Goal: Task Accomplishment & Management: Manage account settings

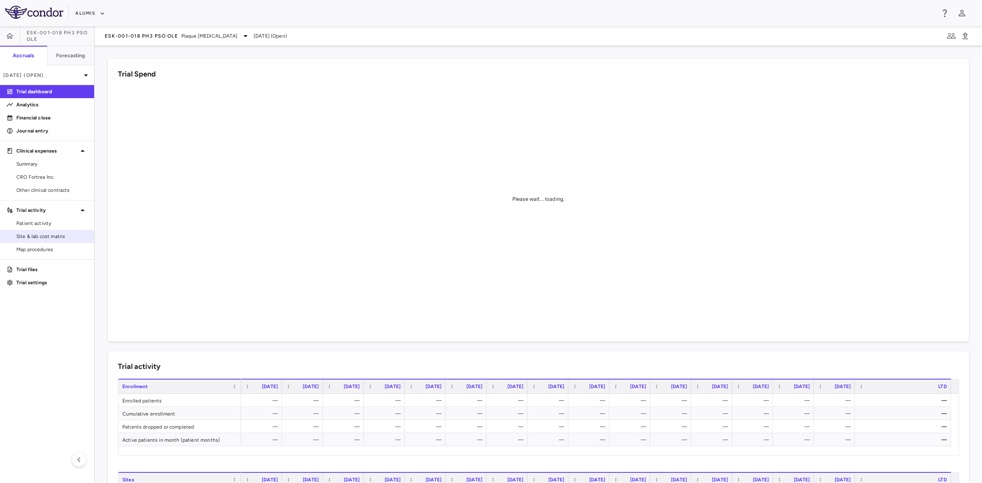
click at [45, 237] on span "Site & lab cost matrix" at bounding box center [51, 236] width 71 height 7
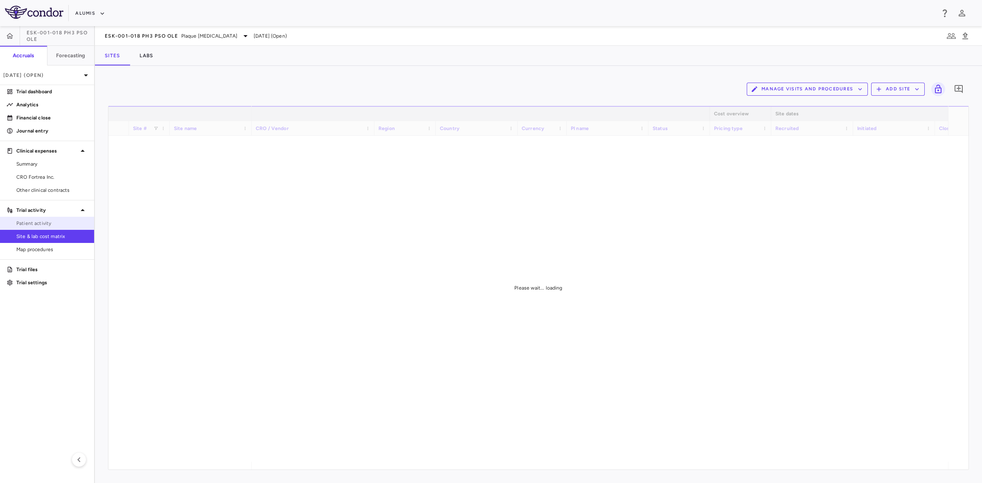
click at [44, 219] on link "Patient activity" at bounding box center [47, 223] width 94 height 12
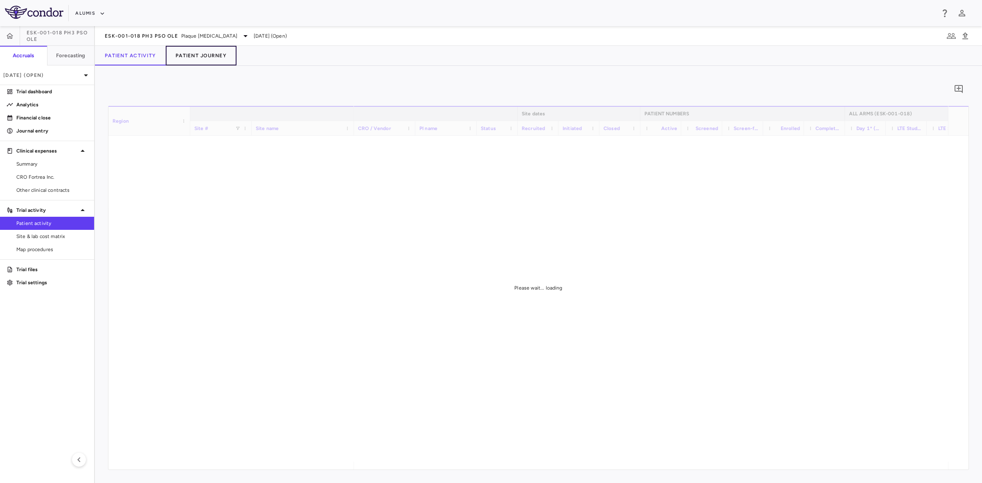
click at [209, 58] on button "Patient Journey" at bounding box center [201, 56] width 71 height 20
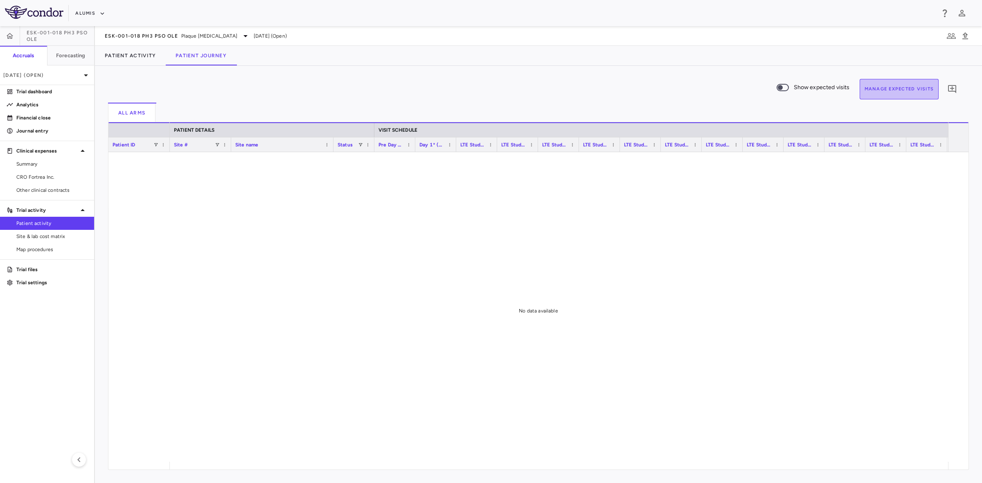
click at [884, 92] on button "Manage Expected Visits" at bounding box center [898, 89] width 79 height 20
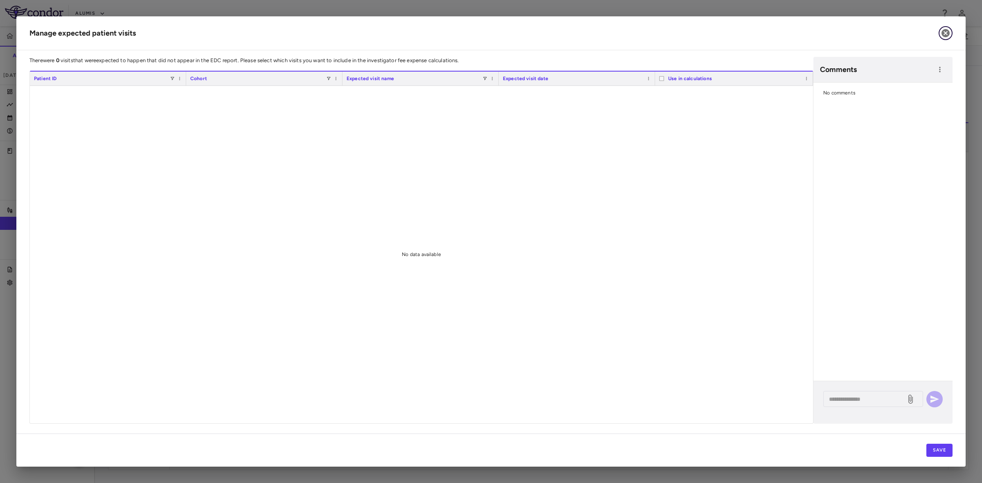
click at [945, 32] on icon "button" at bounding box center [945, 33] width 10 height 10
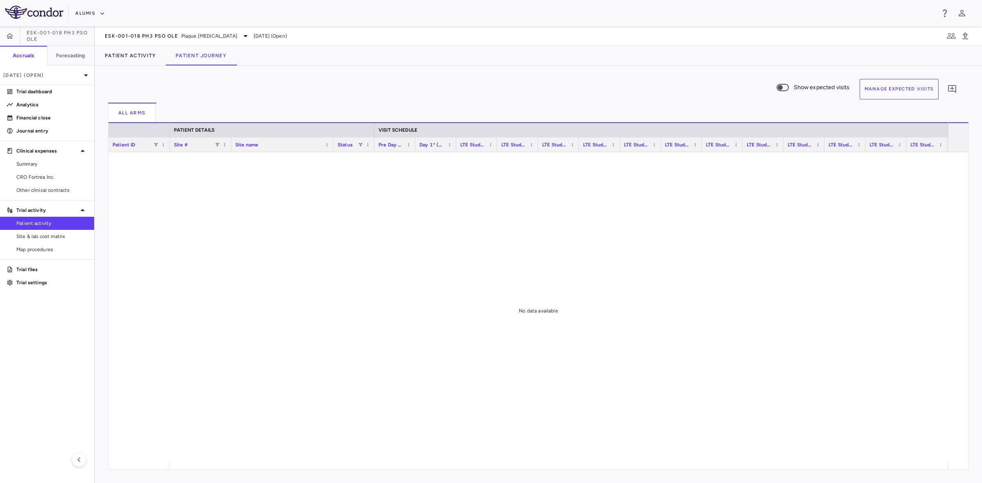
click at [314, 371] on div at bounding box center [559, 307] width 778 height 310
click at [44, 73] on p "[DATE] (Open)" at bounding box center [42, 75] width 78 height 7
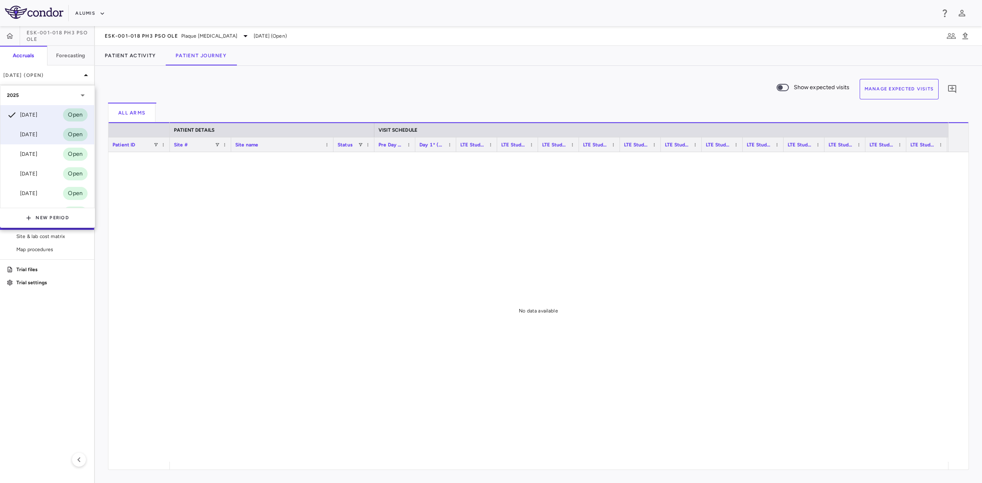
click at [34, 133] on div "[DATE]" at bounding box center [22, 135] width 30 height 10
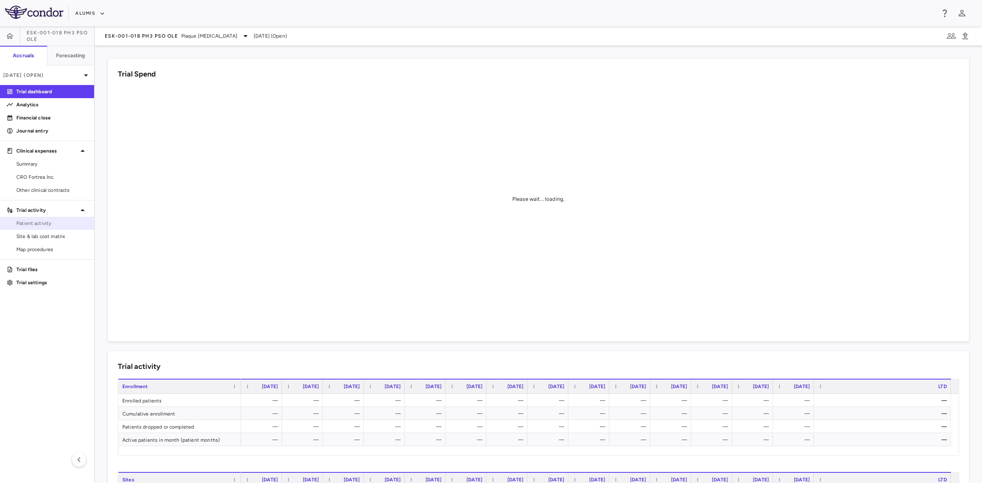
click at [46, 223] on span "Patient activity" at bounding box center [51, 223] width 71 height 7
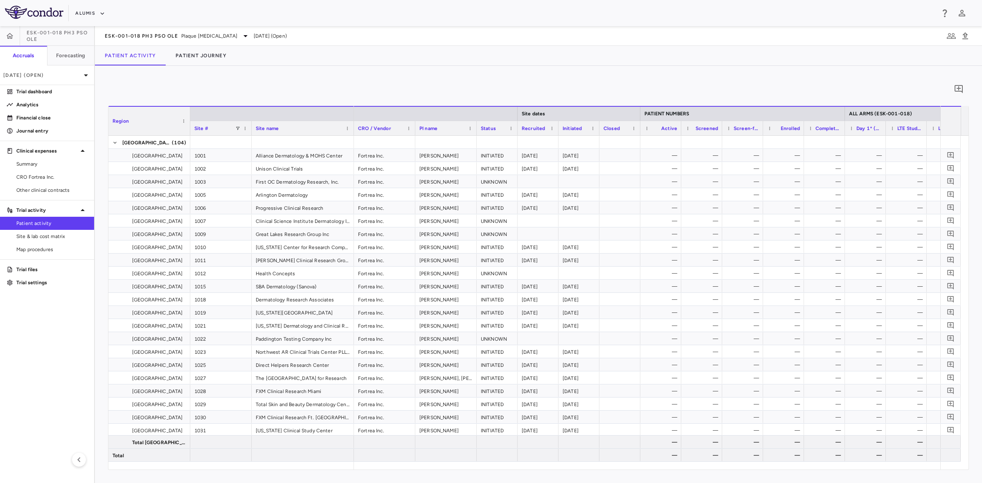
drag, startPoint x: 48, startPoint y: 179, endPoint x: 205, endPoint y: 103, distance: 174.0
click at [48, 178] on span "CRO Fortrea Inc." at bounding box center [51, 176] width 71 height 7
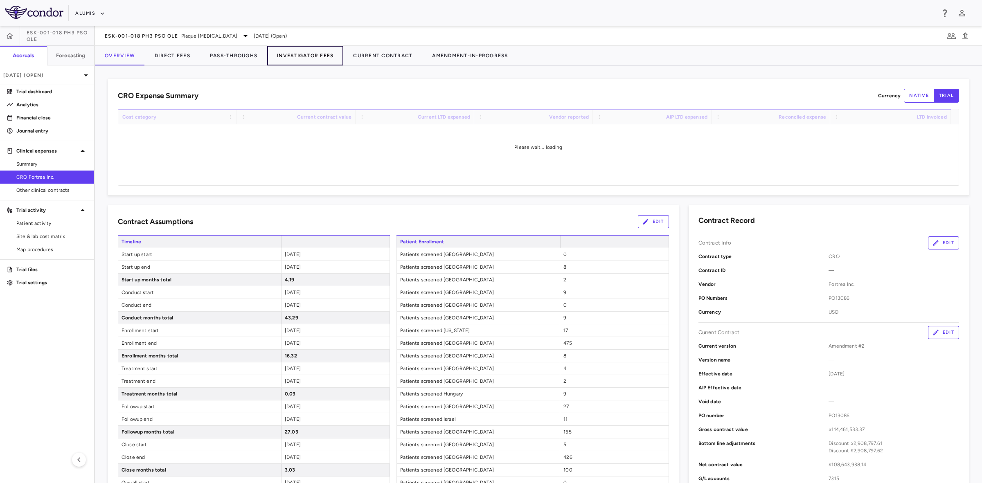
click at [294, 58] on button "Investigator Fees" at bounding box center [305, 56] width 76 height 20
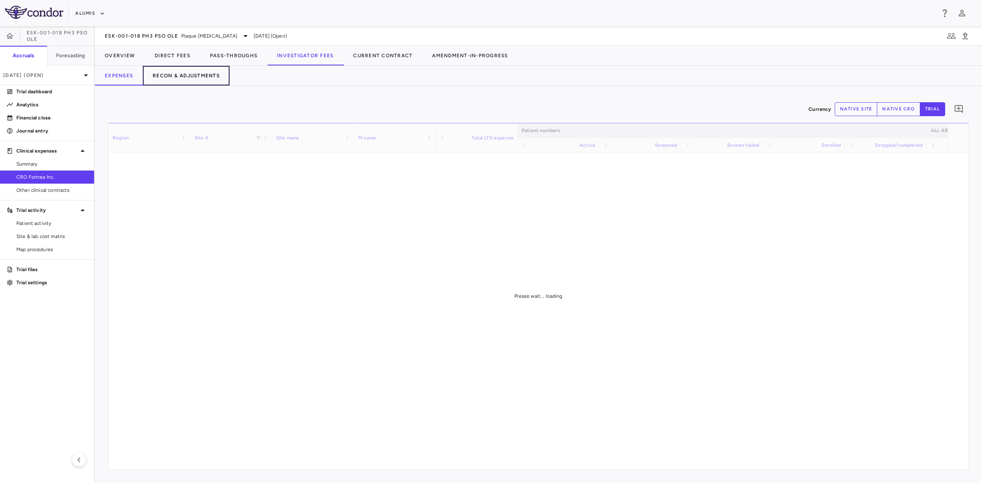
click at [192, 75] on button "Recon & Adjustments" at bounding box center [186, 76] width 87 height 20
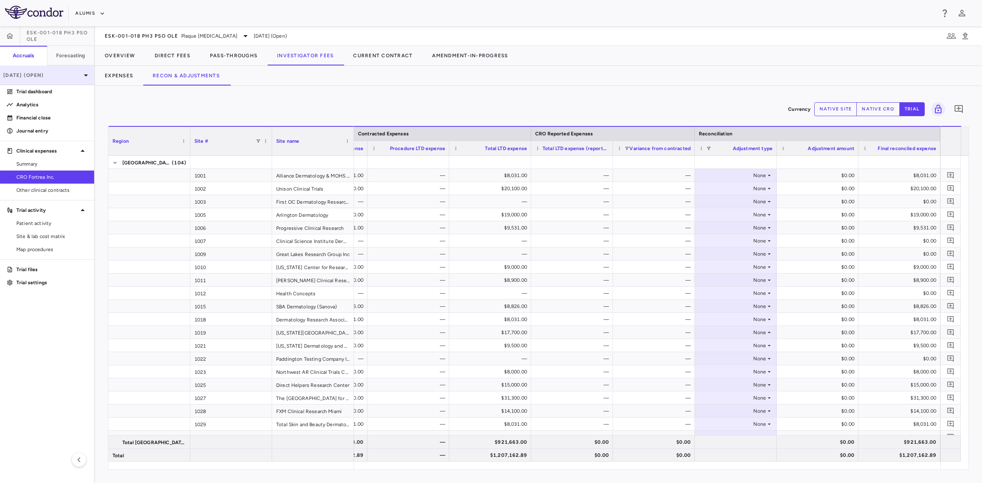
click at [42, 78] on p "[DATE] (Open)" at bounding box center [42, 75] width 78 height 7
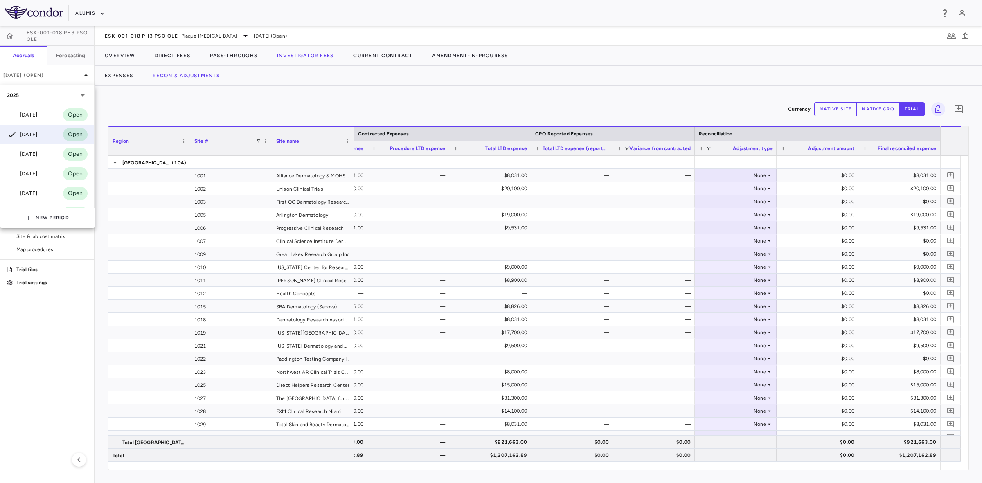
click at [37, 176] on div "[DATE]" at bounding box center [22, 174] width 30 height 10
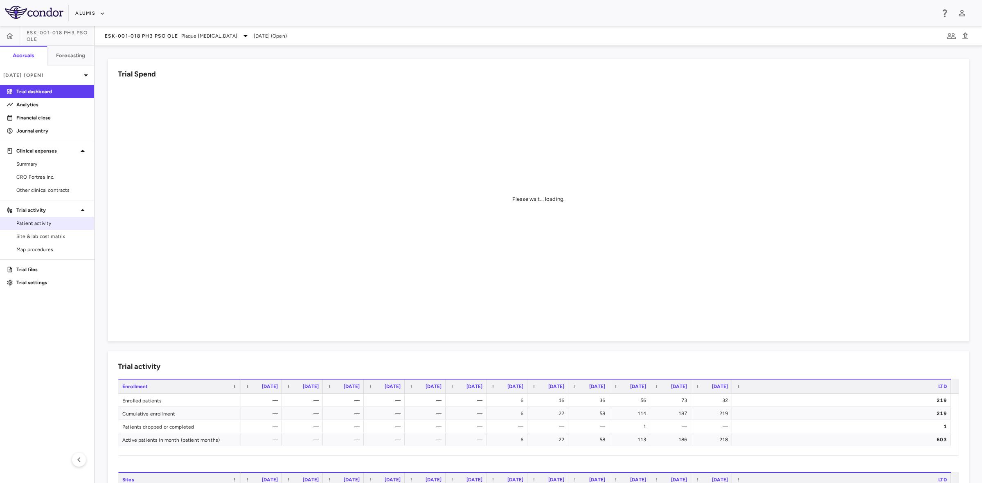
click at [47, 227] on link "Patient activity" at bounding box center [47, 223] width 94 height 12
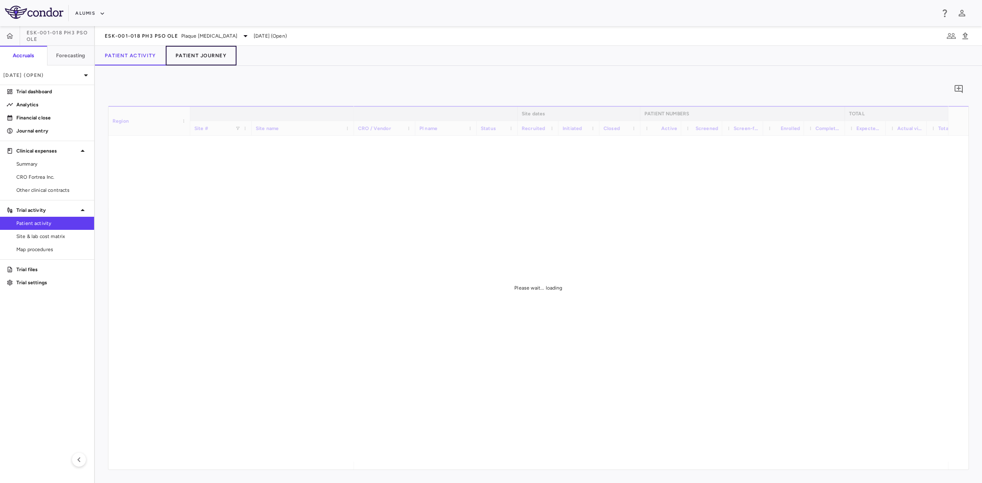
click at [225, 52] on button "Patient Journey" at bounding box center [201, 56] width 71 height 20
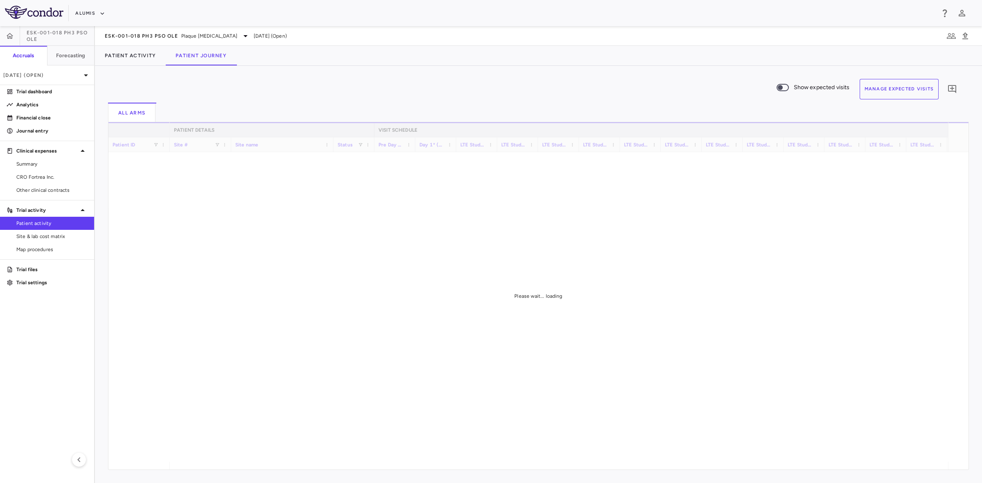
click at [913, 90] on button "Manage Expected Visits" at bounding box center [898, 89] width 79 height 20
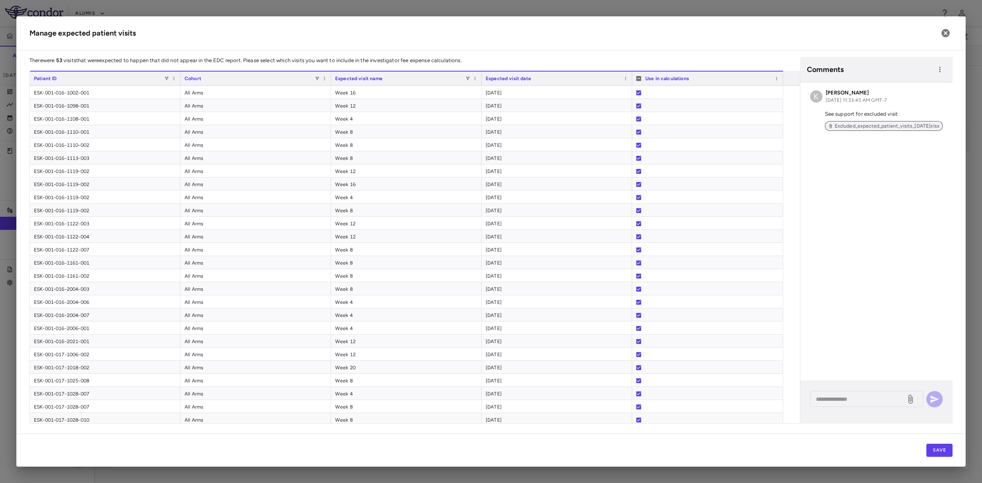
click at [834, 125] on span "Excluded_expected_patient_visits_[DATE]xlsx" at bounding box center [886, 125] width 111 height 7
click at [944, 31] on icon "button" at bounding box center [945, 33] width 8 height 8
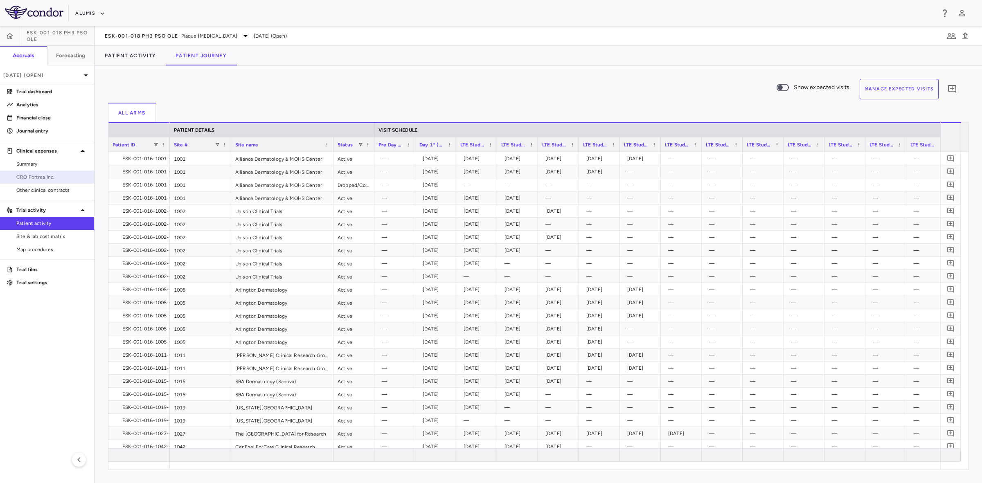
click at [49, 176] on span "CRO Fortrea Inc." at bounding box center [51, 176] width 71 height 7
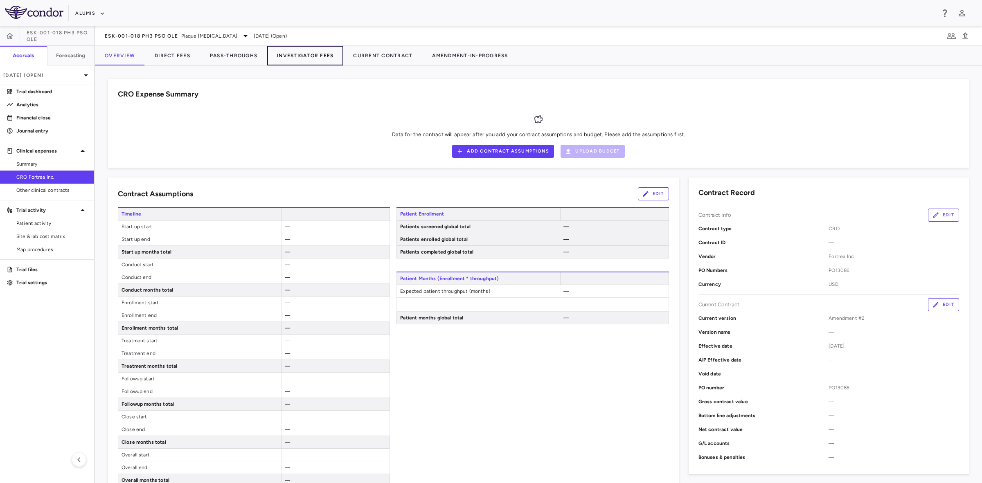
click at [319, 52] on button "Investigator Fees" at bounding box center [305, 56] width 76 height 20
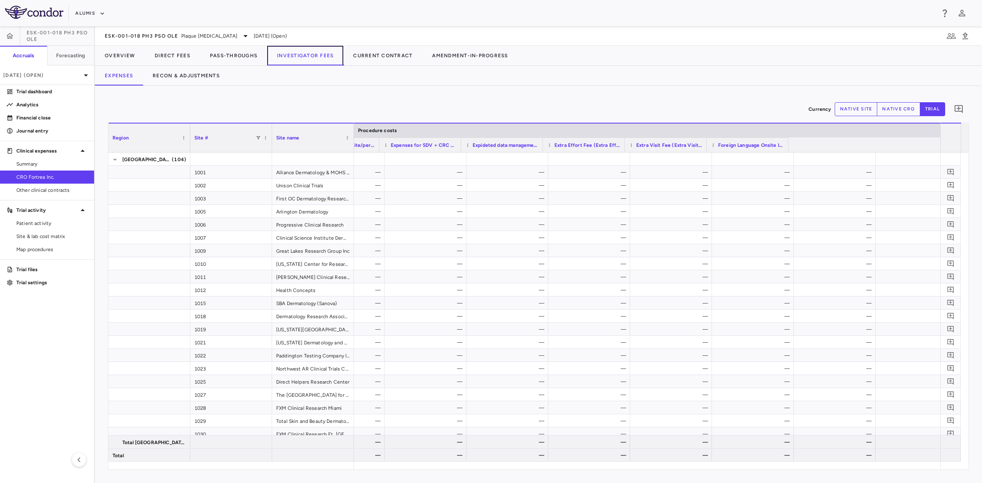
scroll to position [0, 4392]
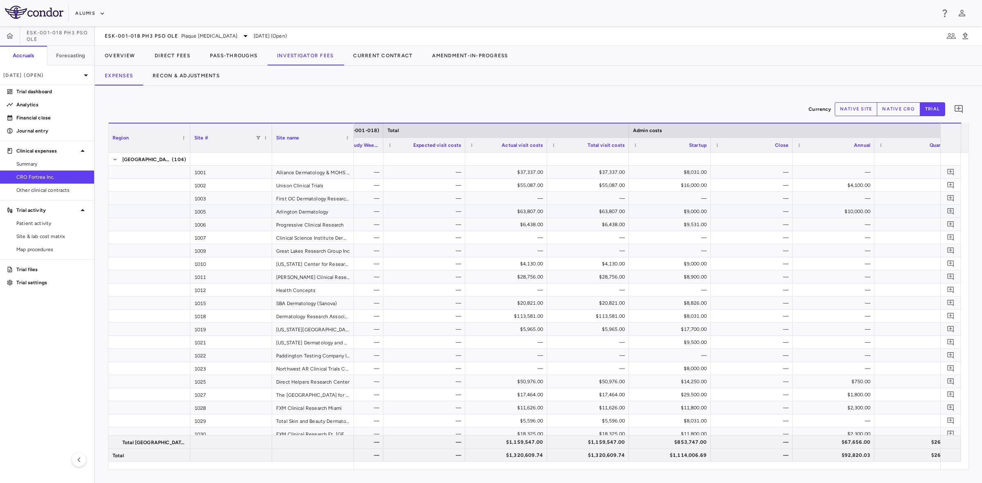
click at [416, 205] on div "—" at bounding box center [424, 211] width 82 height 13
click at [59, 78] on p "[DATE] (Open)" at bounding box center [42, 75] width 78 height 7
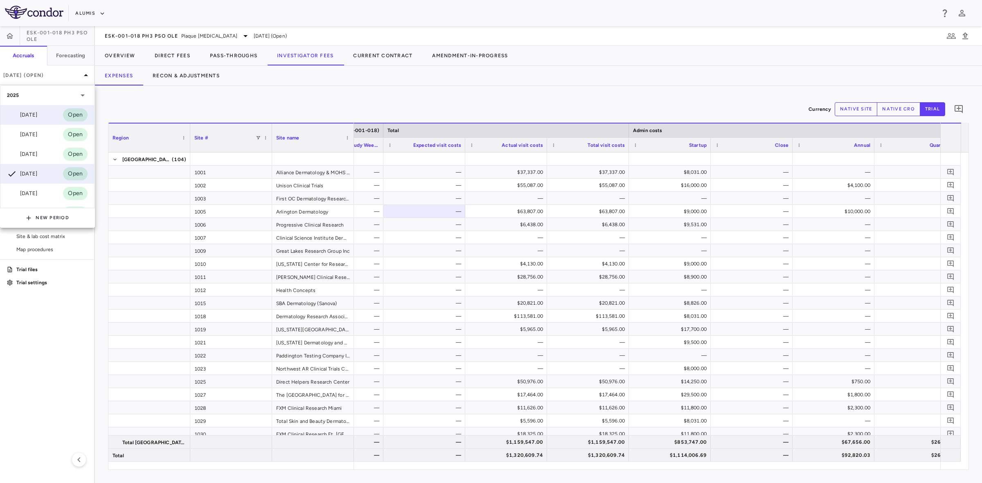
click at [34, 114] on div "[DATE]" at bounding box center [22, 115] width 30 height 10
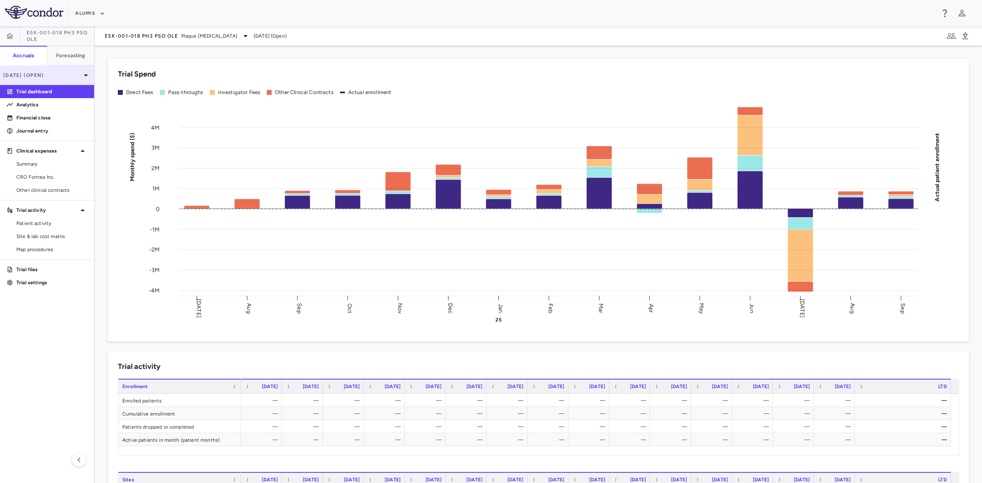
click at [70, 74] on p "[DATE] (Open)" at bounding box center [42, 75] width 78 height 7
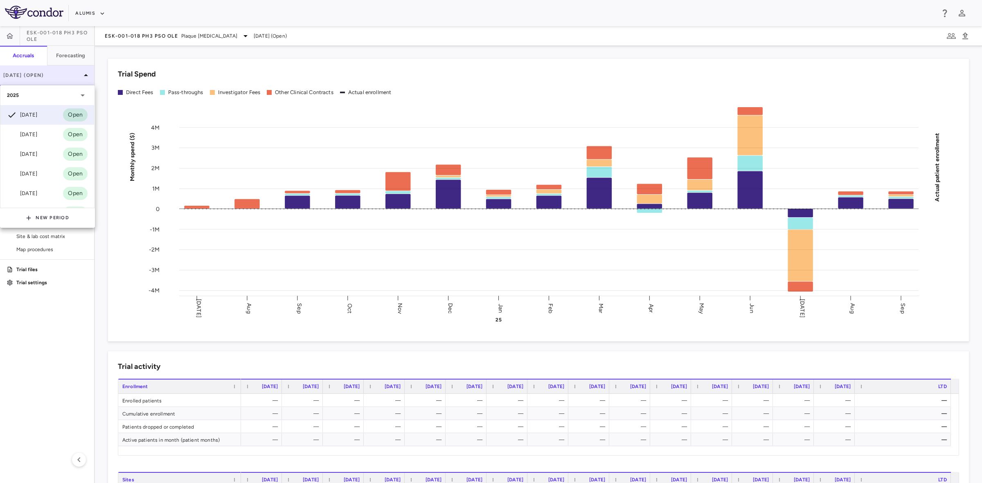
click at [70, 74] on div at bounding box center [491, 241] width 982 height 483
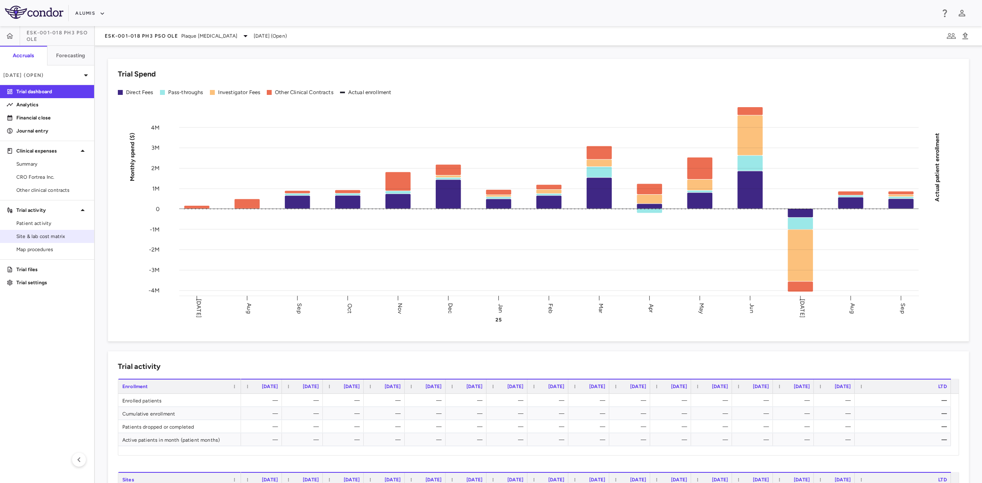
click at [45, 234] on span "Site & lab cost matrix" at bounding box center [51, 236] width 71 height 7
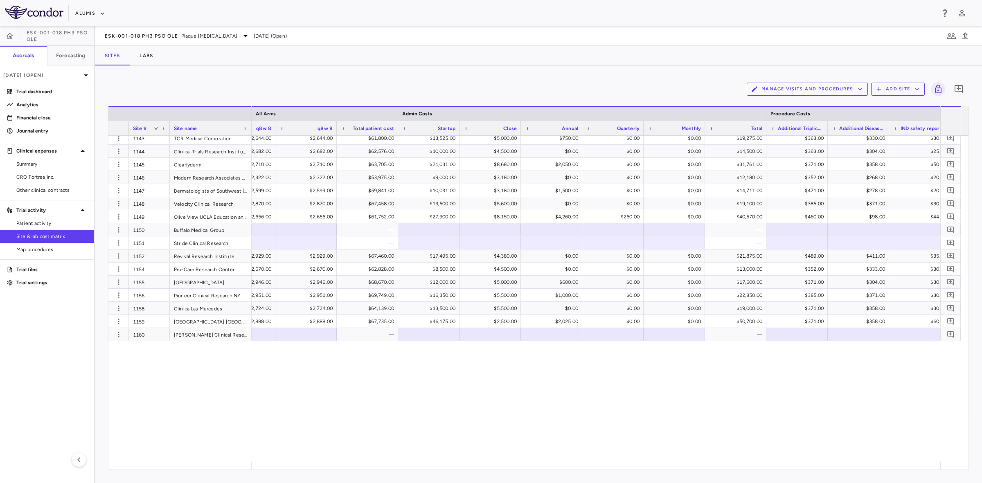
scroll to position [665, 0]
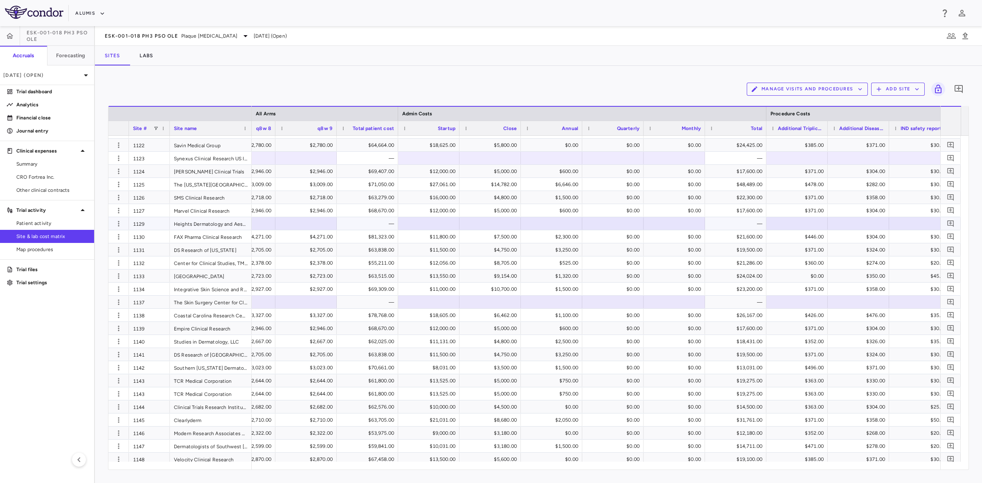
click at [429, 224] on div at bounding box center [428, 224] width 53 height 12
drag, startPoint x: 411, startPoint y: 224, endPoint x: 459, endPoint y: 228, distance: 48.1
click at [459, 228] on div "​" at bounding box center [428, 223] width 61 height 13
click at [506, 228] on div at bounding box center [489, 224] width 53 height 12
click at [440, 223] on div at bounding box center [428, 224] width 53 height 12
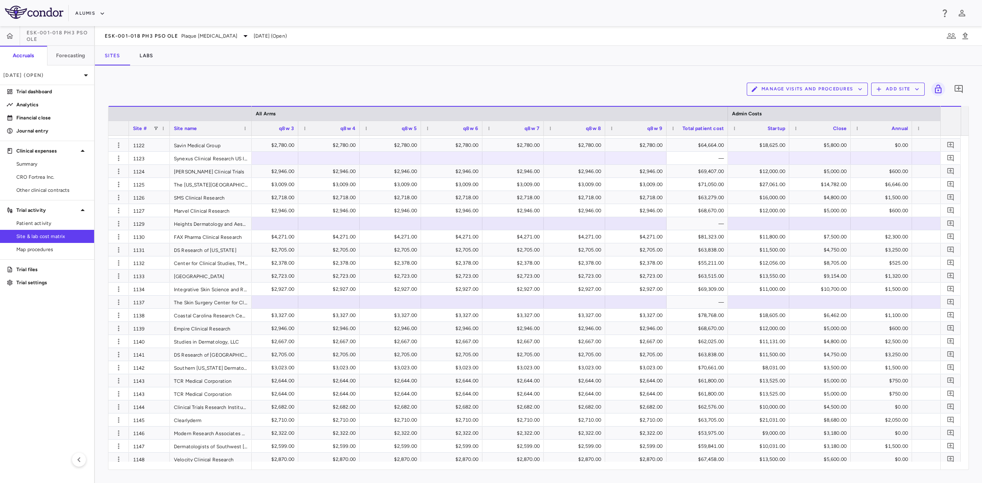
scroll to position [0, 2438]
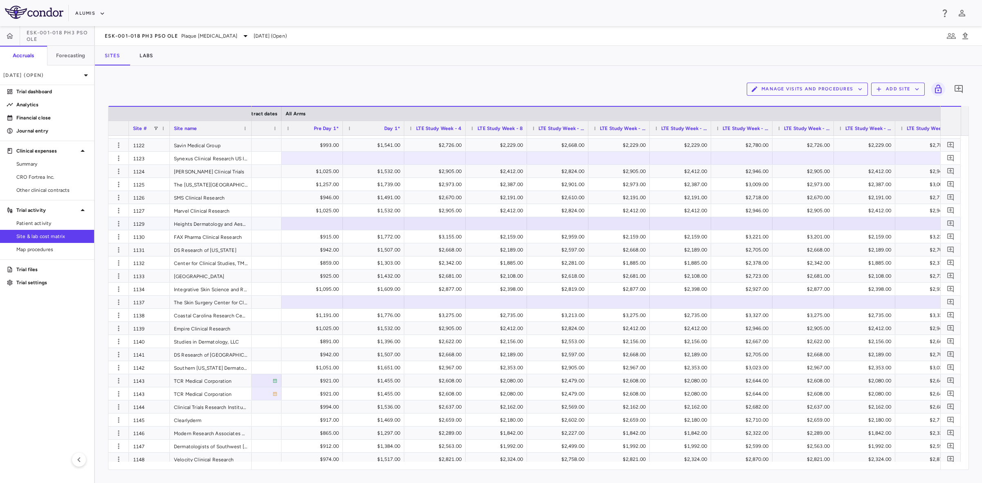
click at [383, 224] on div at bounding box center [373, 224] width 53 height 12
click at [451, 200] on div "$2,670.00" at bounding box center [436, 197] width 50 height 13
click at [443, 203] on div "​ ****" at bounding box center [434, 197] width 61 height 13
click at [442, 195] on input "****" at bounding box center [441, 197] width 48 height 13
drag, startPoint x: 447, startPoint y: 201, endPoint x: 462, endPoint y: 203, distance: 15.6
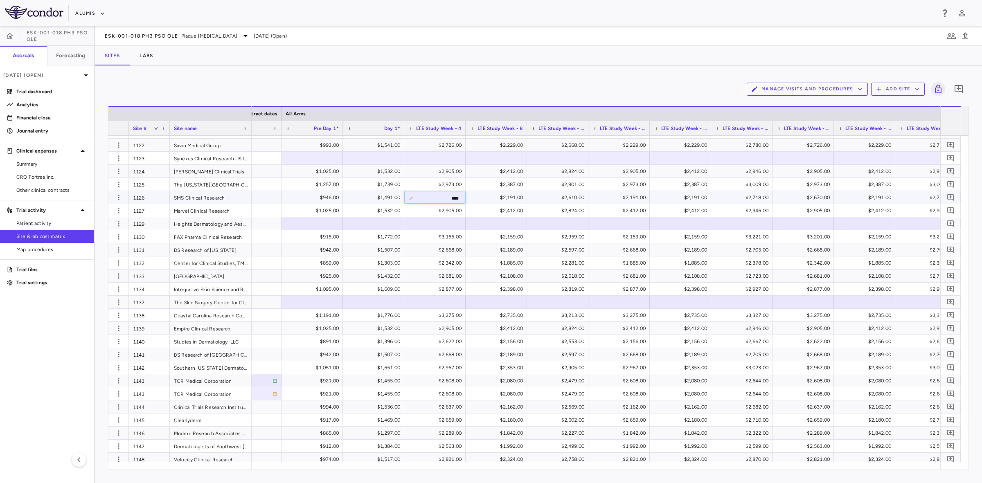
click at [462, 203] on input "****" at bounding box center [441, 197] width 48 height 13
click at [205, 198] on div "SMS Clinical Research" at bounding box center [211, 197] width 82 height 13
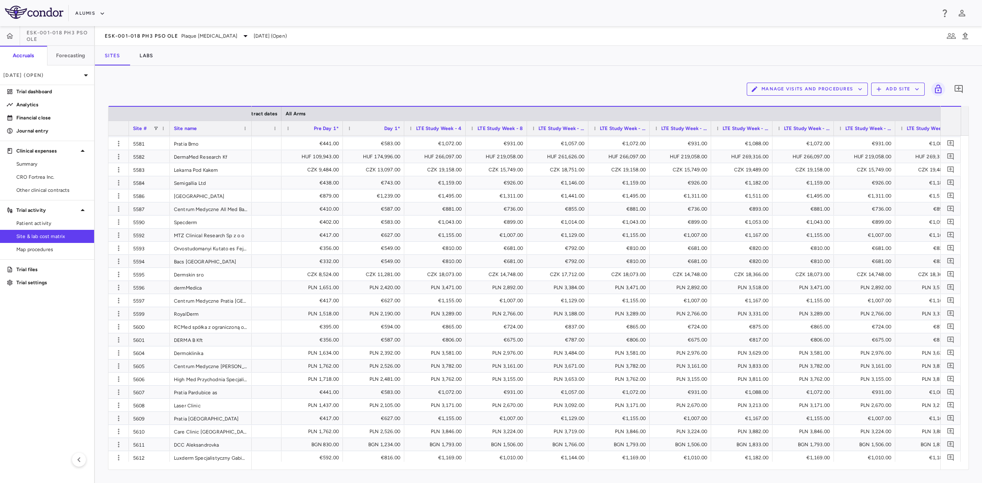
scroll to position [3425, 0]
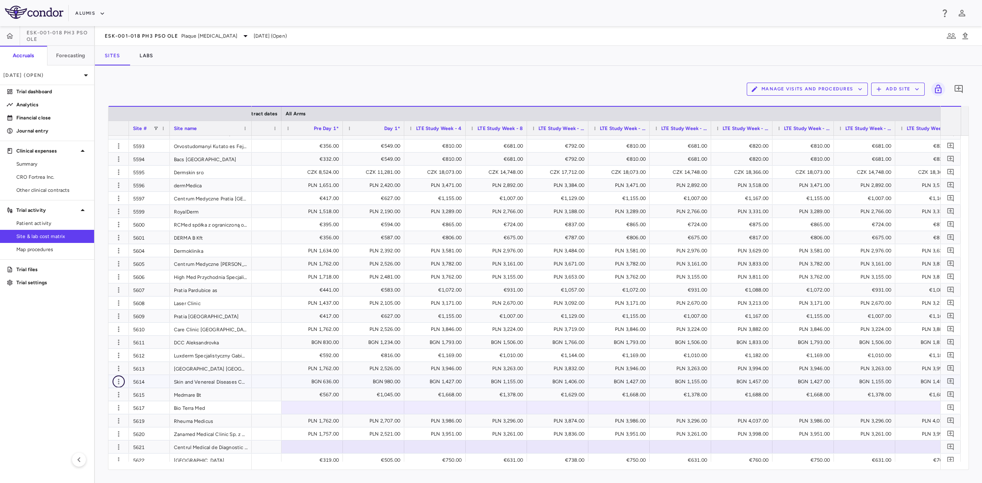
click at [121, 381] on icon "button" at bounding box center [119, 382] width 8 height 8
click at [89, 408] on div "Edit site" at bounding box center [87, 413] width 76 height 15
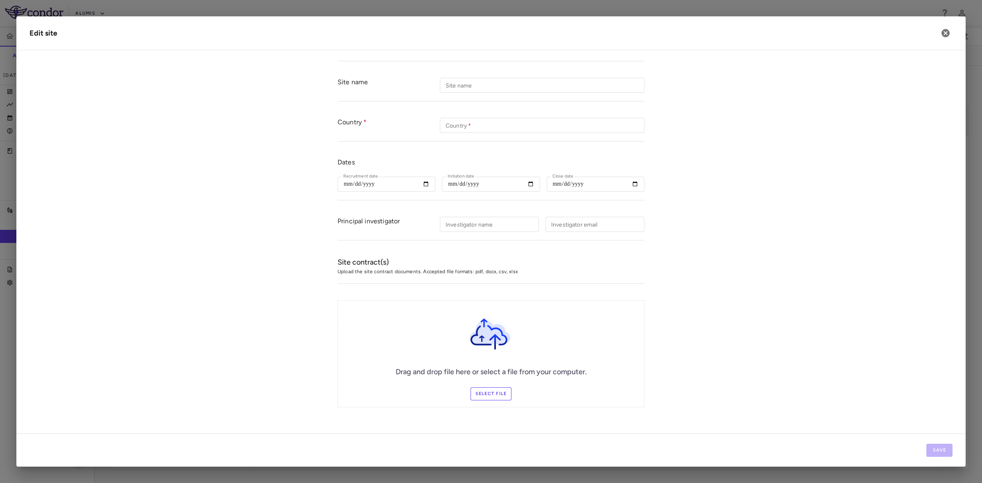
type input "****"
type input "**********"
type input "********"
type input "**********"
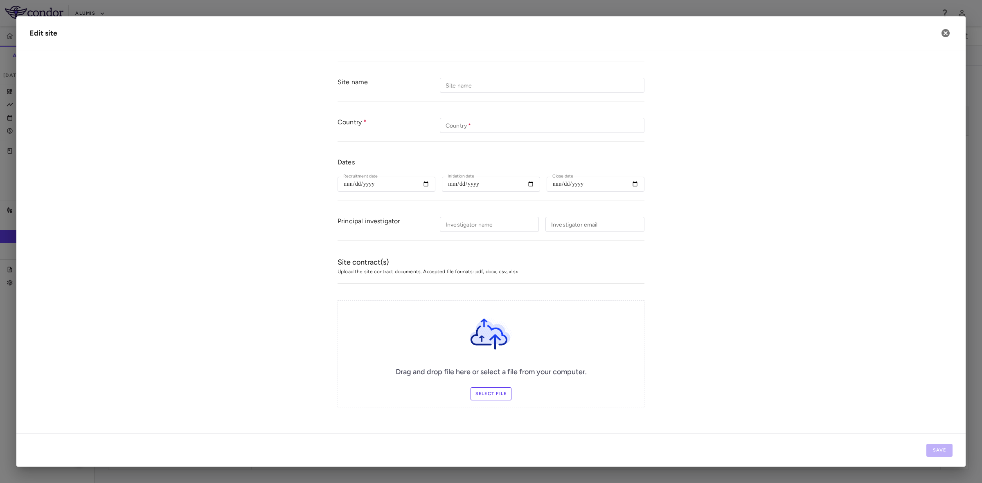
type input "**********"
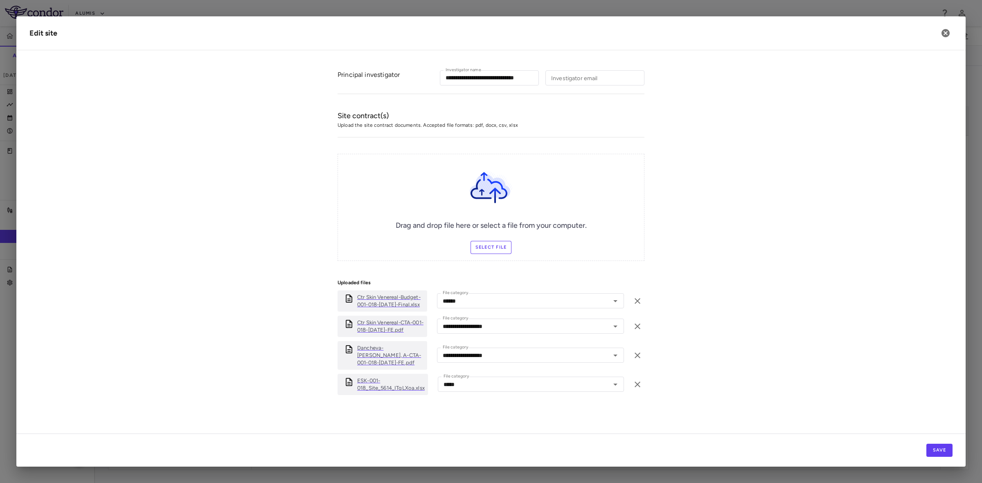
click at [369, 389] on p "ESK-001-018_Site_5614_ITqLXoa.xlsx" at bounding box center [390, 384] width 67 height 15
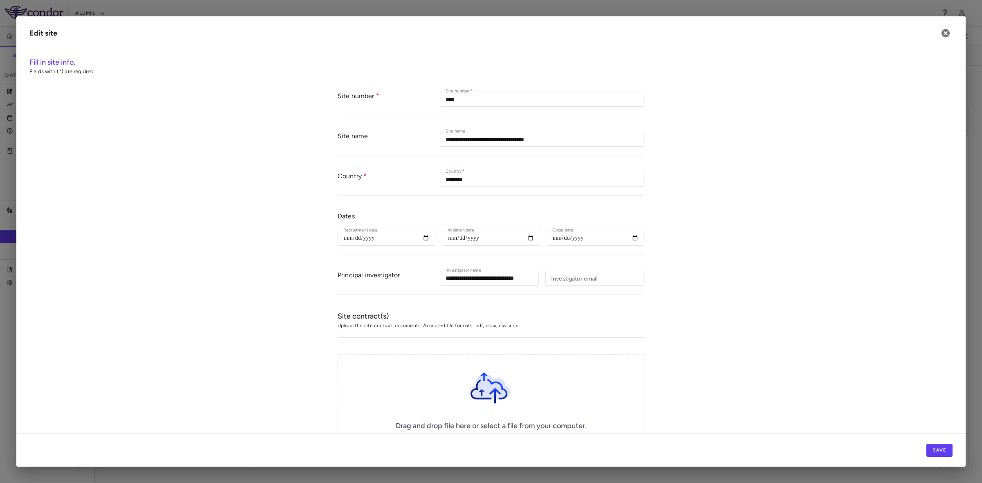
scroll to position [216, 0]
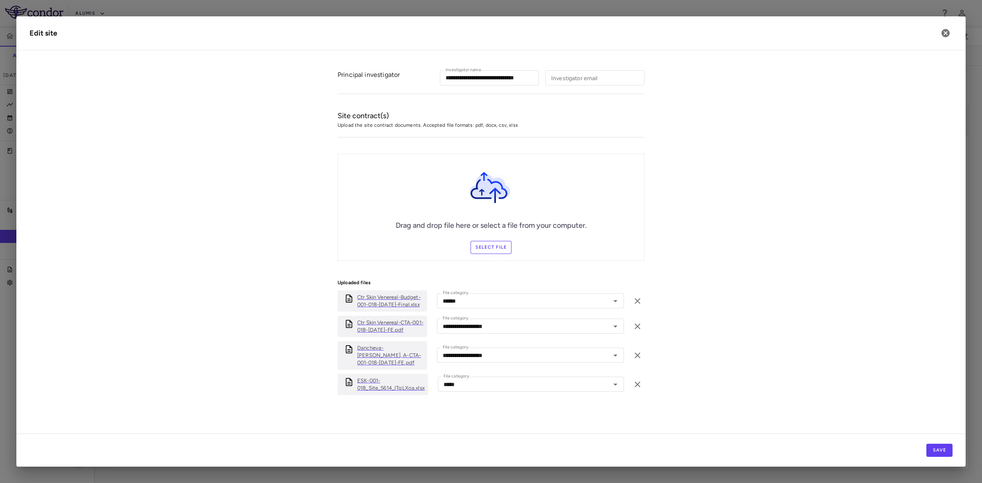
click at [393, 356] on p "Dancheva-[PERSON_NAME], A-CTA-001-018-[DATE]-FE.pdf" at bounding box center [390, 355] width 67 height 22
click at [941, 30] on icon "button" at bounding box center [945, 33] width 10 height 10
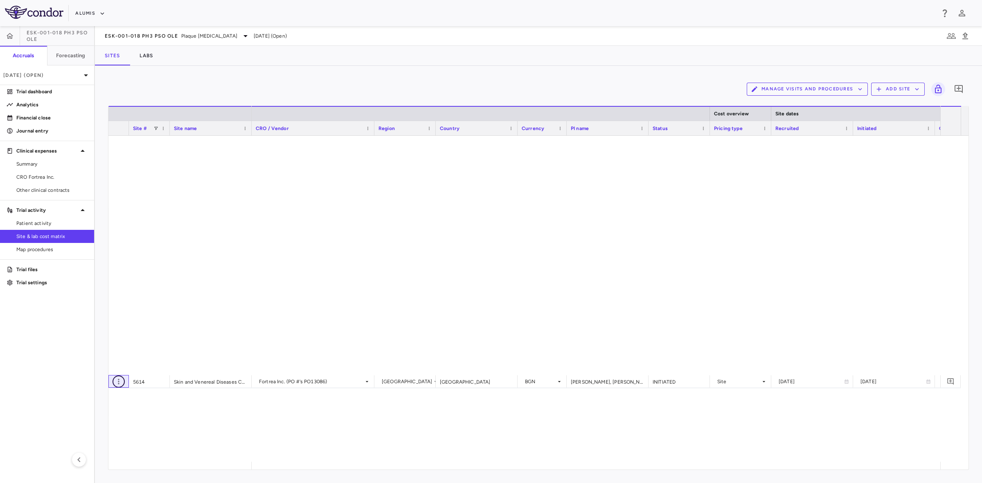
scroll to position [4137, 0]
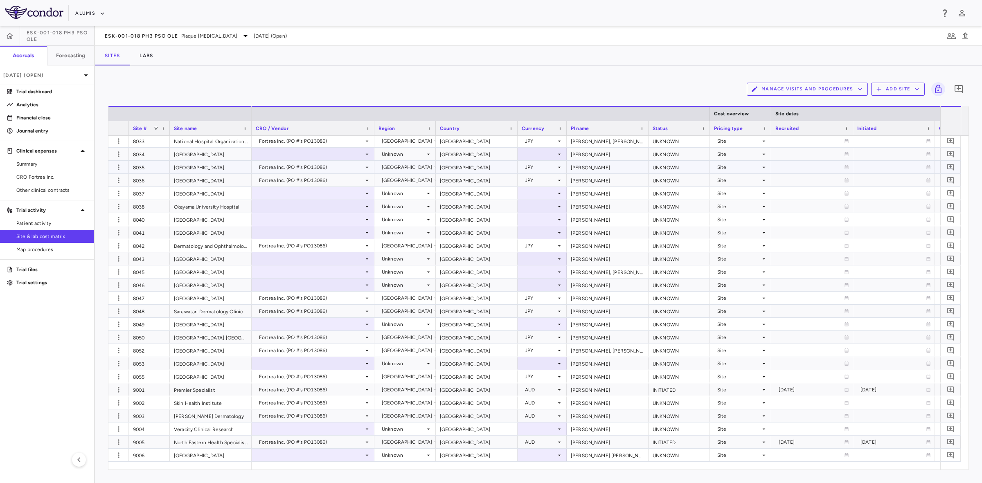
click at [198, 155] on div "[GEOGRAPHIC_DATA]" at bounding box center [211, 154] width 82 height 13
click at [281, 154] on div at bounding box center [313, 154] width 115 height 12
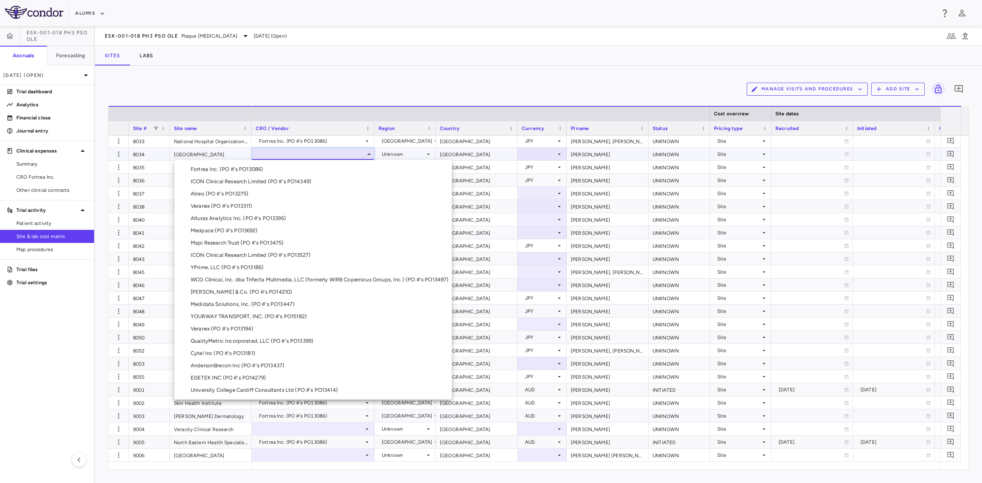
click at [281, 154] on div at bounding box center [491, 241] width 982 height 483
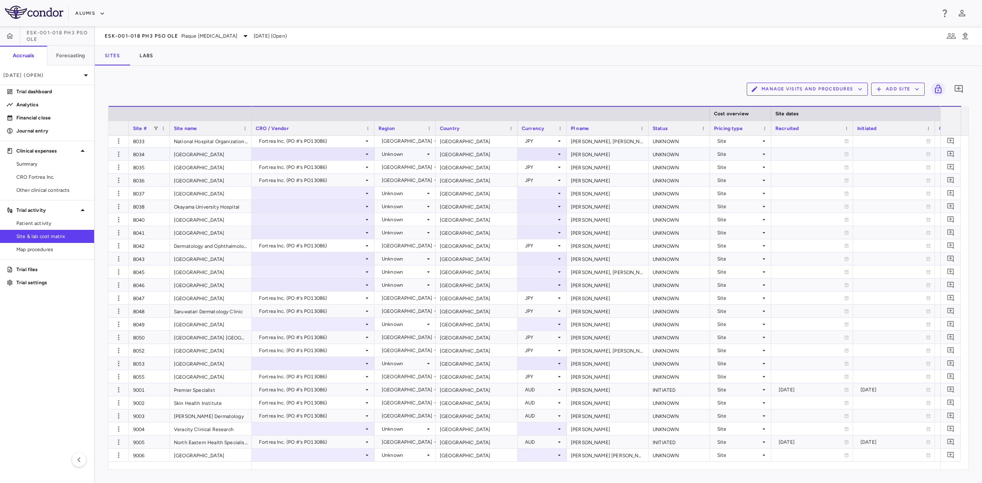
click at [226, 154] on div "[GEOGRAPHIC_DATA]" at bounding box center [211, 154] width 82 height 13
click at [738, 152] on div "Site" at bounding box center [738, 154] width 43 height 13
click at [203, 155] on div at bounding box center [491, 241] width 982 height 483
click at [150, 155] on div "8034" at bounding box center [149, 154] width 41 height 13
